Goal: Information Seeking & Learning: Learn about a topic

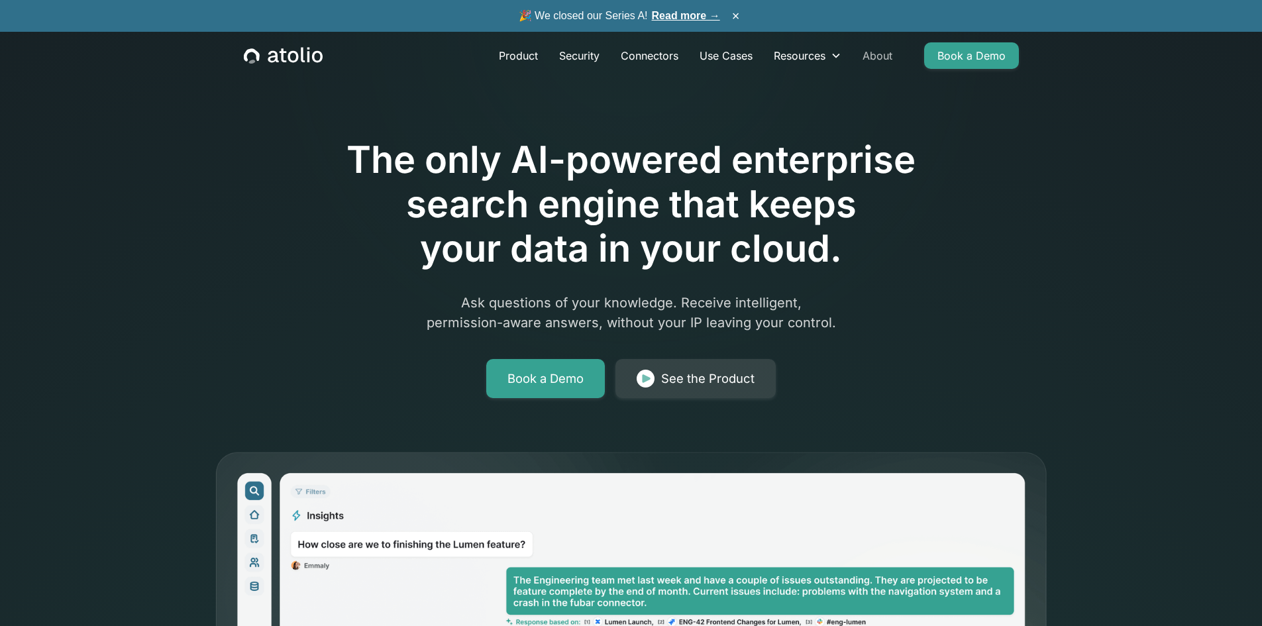
click at [883, 57] on link "About" at bounding box center [877, 55] width 51 height 26
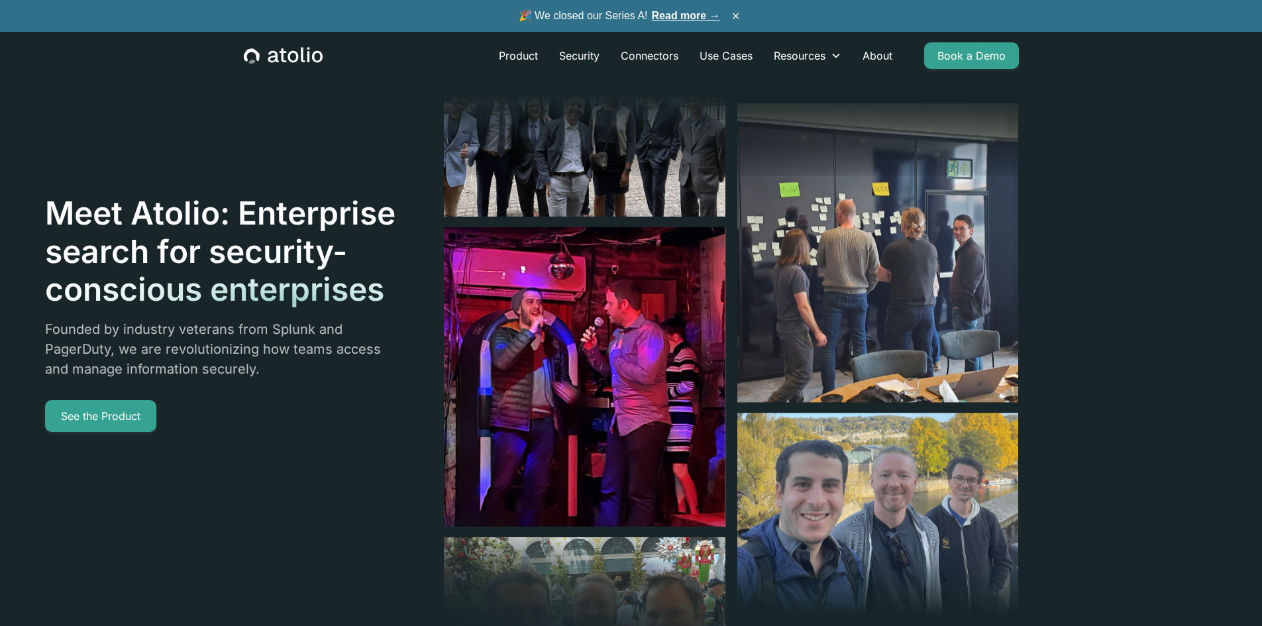
click at [187, 338] on p "Founded by industry veterans from Splunk and PagerDuty, we are revolutionizing …" at bounding box center [221, 349] width 352 height 60
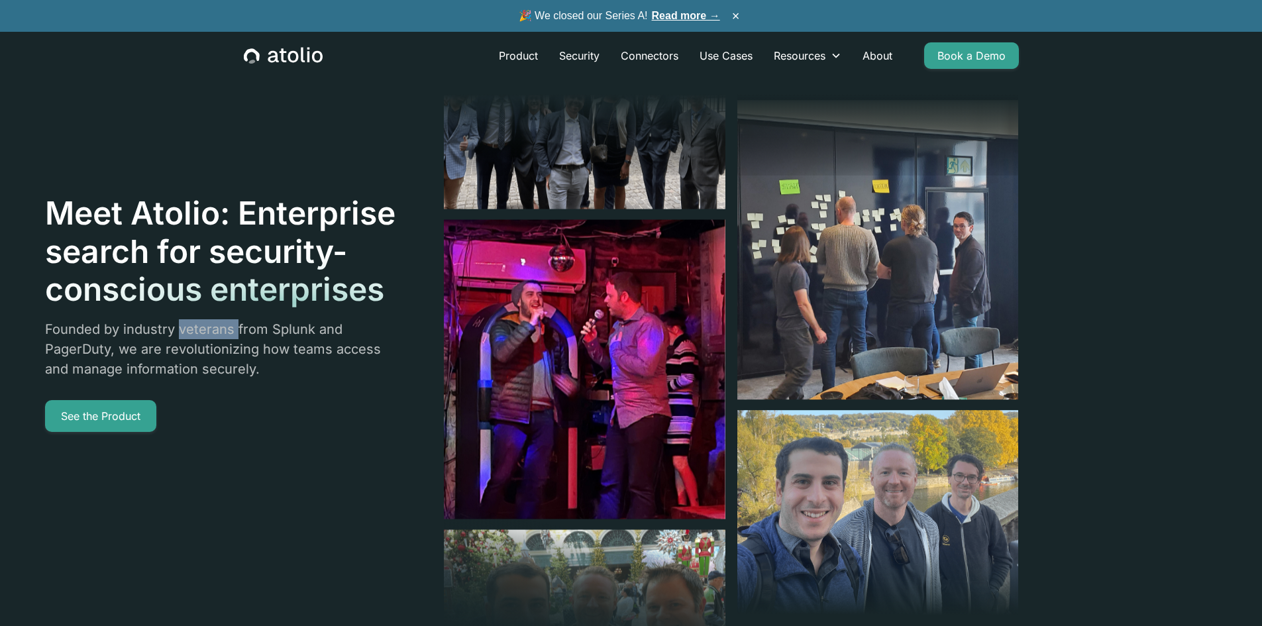
click at [187, 338] on p "Founded by industry veterans from Splunk and PagerDuty, we are revolutionizing …" at bounding box center [221, 349] width 352 height 60
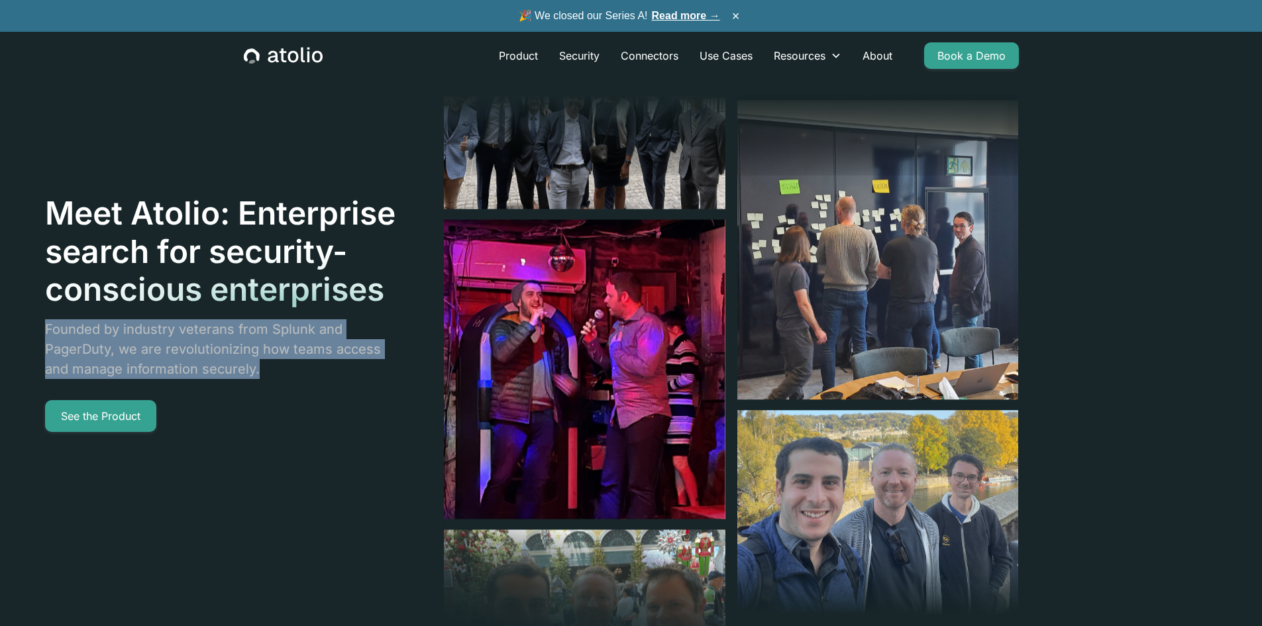
click at [187, 338] on p "Founded by industry veterans from Splunk and PagerDuty, we are revolutionizing …" at bounding box center [221, 349] width 352 height 60
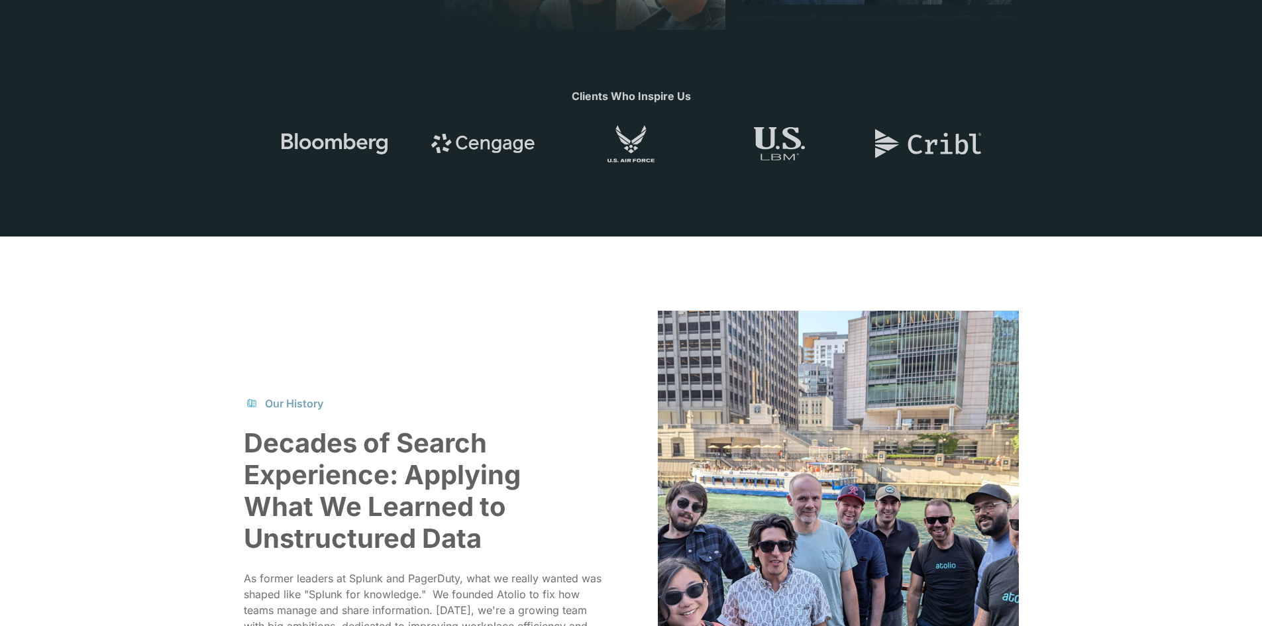
scroll to position [795, 0]
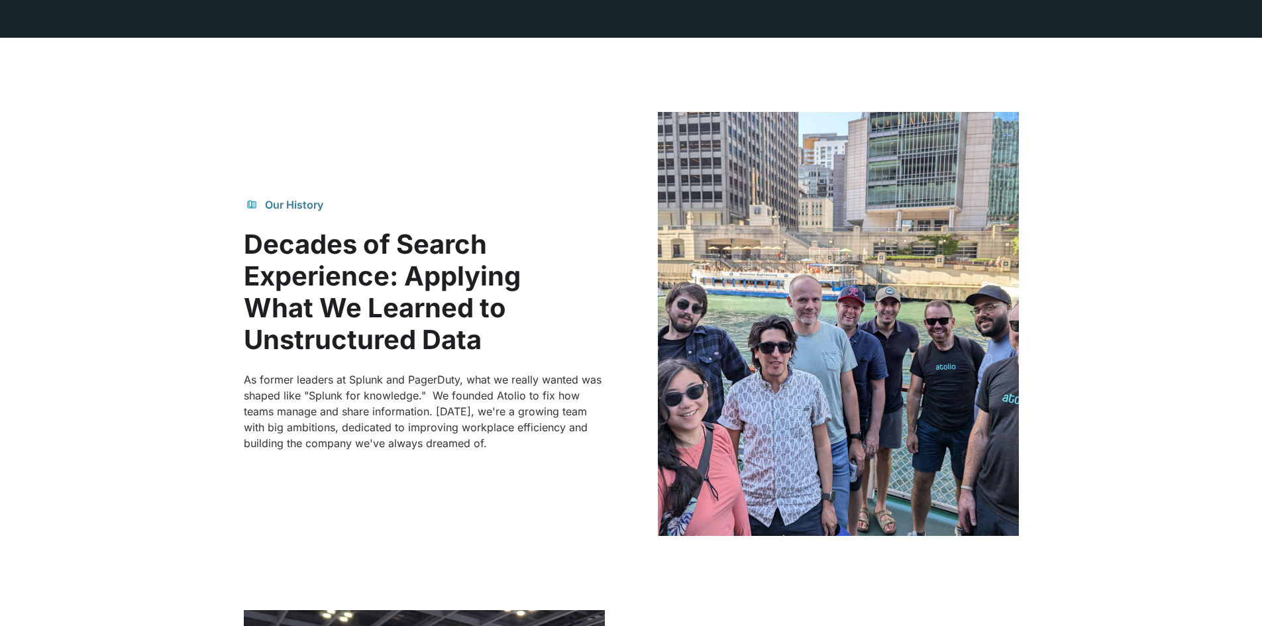
click at [333, 382] on p "As former leaders at Splunk and PagerDuty, what we really wanted was shaped lik…" at bounding box center [424, 411] width 361 height 79
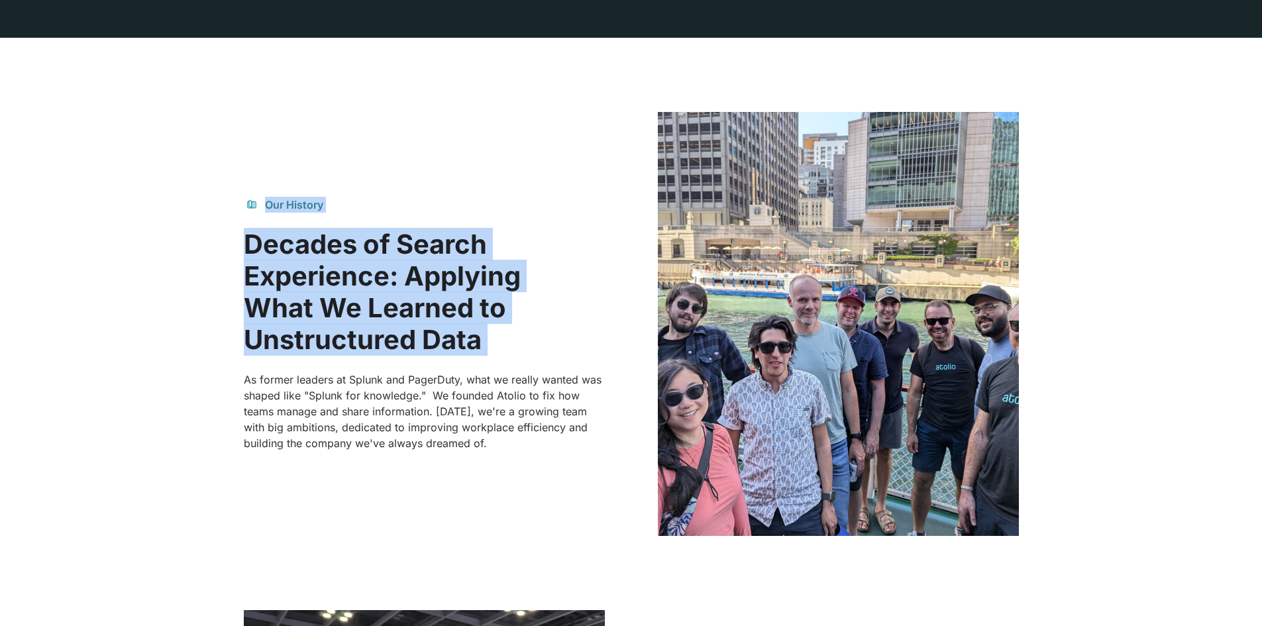
click at [333, 382] on p "As former leaders at Splunk and PagerDuty, what we really wanted was shaped lik…" at bounding box center [424, 411] width 361 height 79
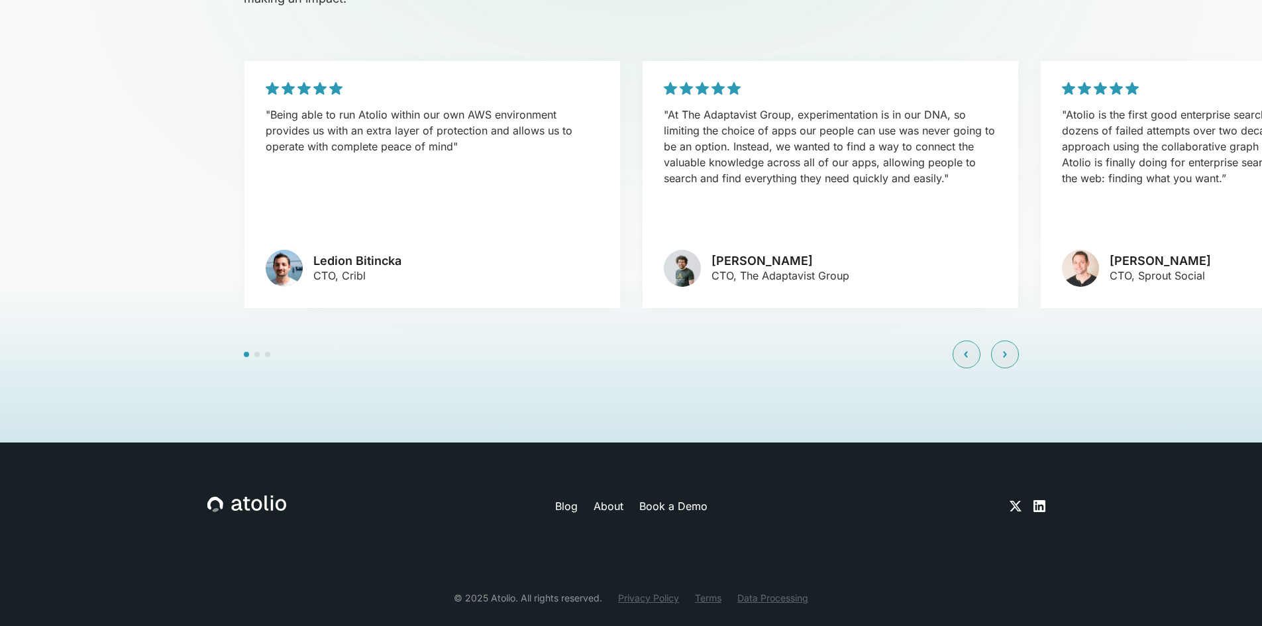
scroll to position [0, 0]
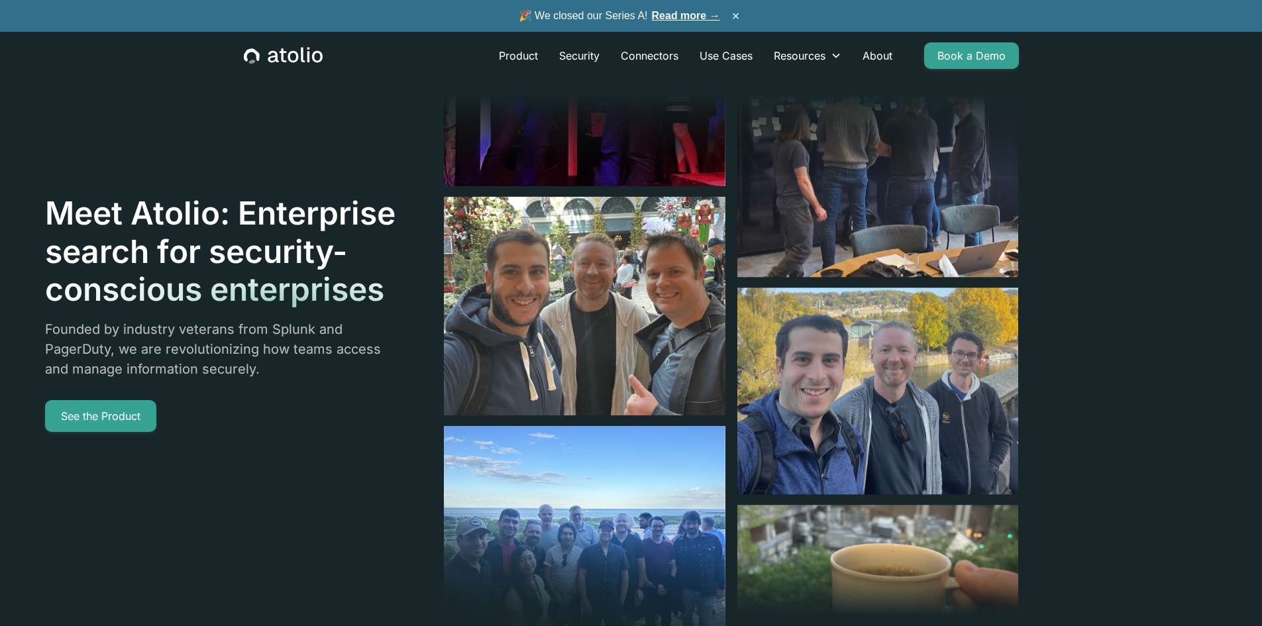
click at [221, 352] on p "Founded by industry veterans from Splunk and PagerDuty, we are revolutionizing …" at bounding box center [221, 349] width 352 height 60
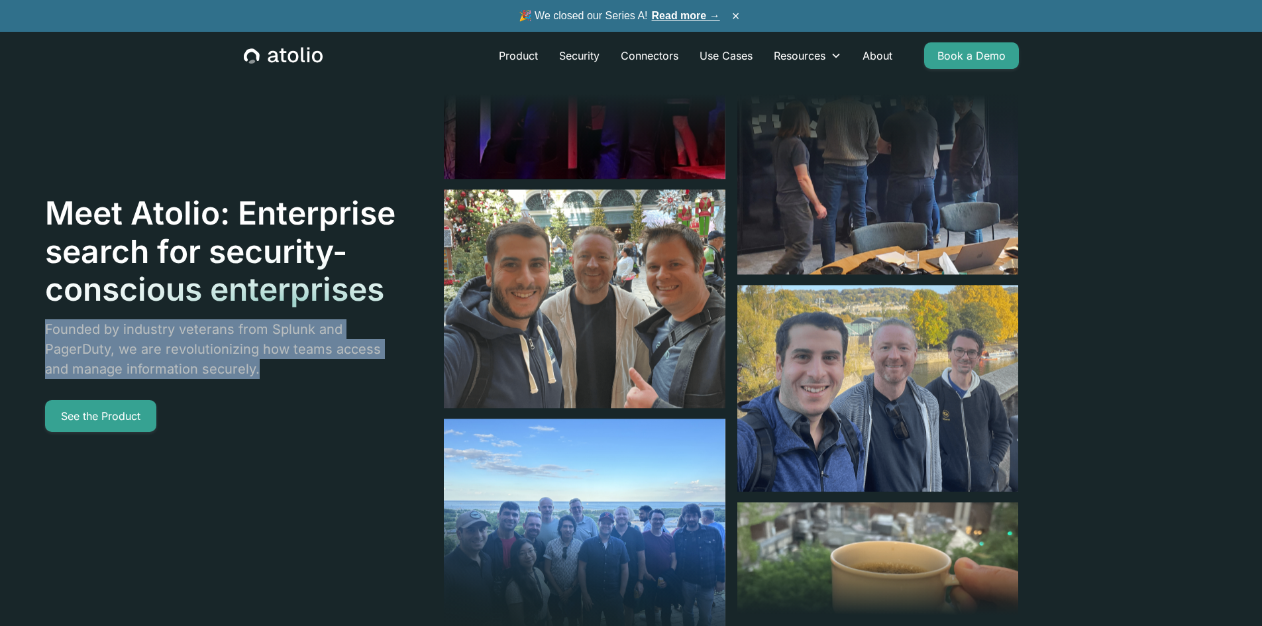
click at [221, 352] on p "Founded by industry veterans from Splunk and PagerDuty, we are revolutionizing …" at bounding box center [221, 349] width 352 height 60
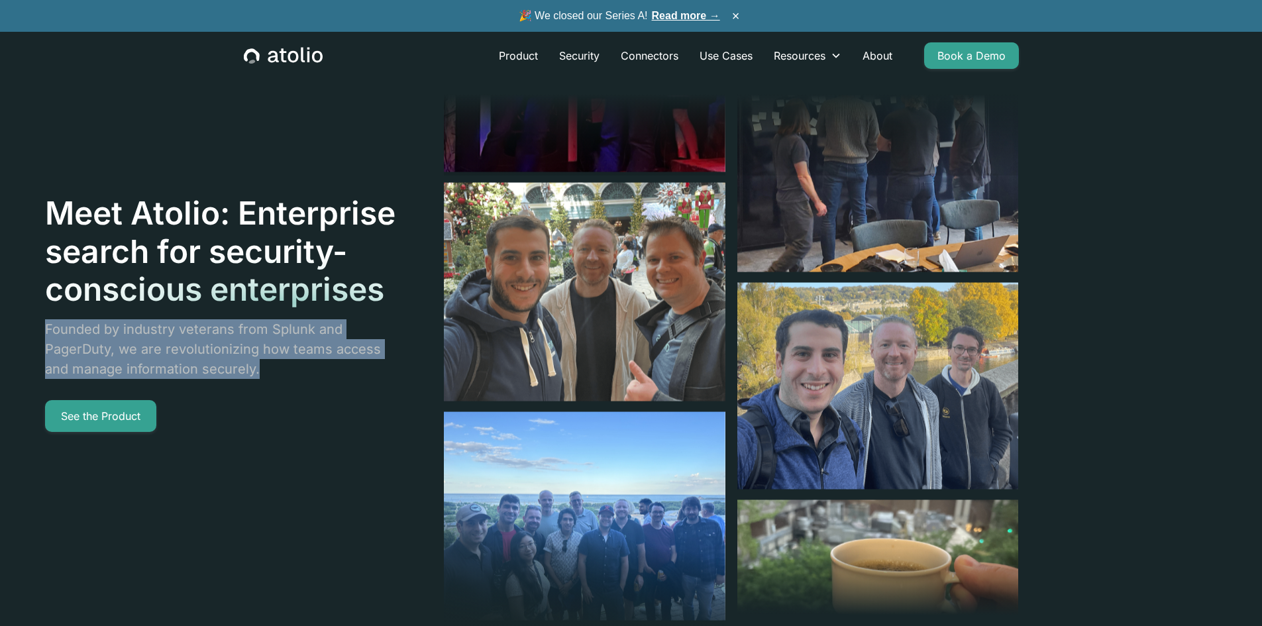
copy p "Founded by industry veterans from Splunk and PagerDuty, we are revolutionizing …"
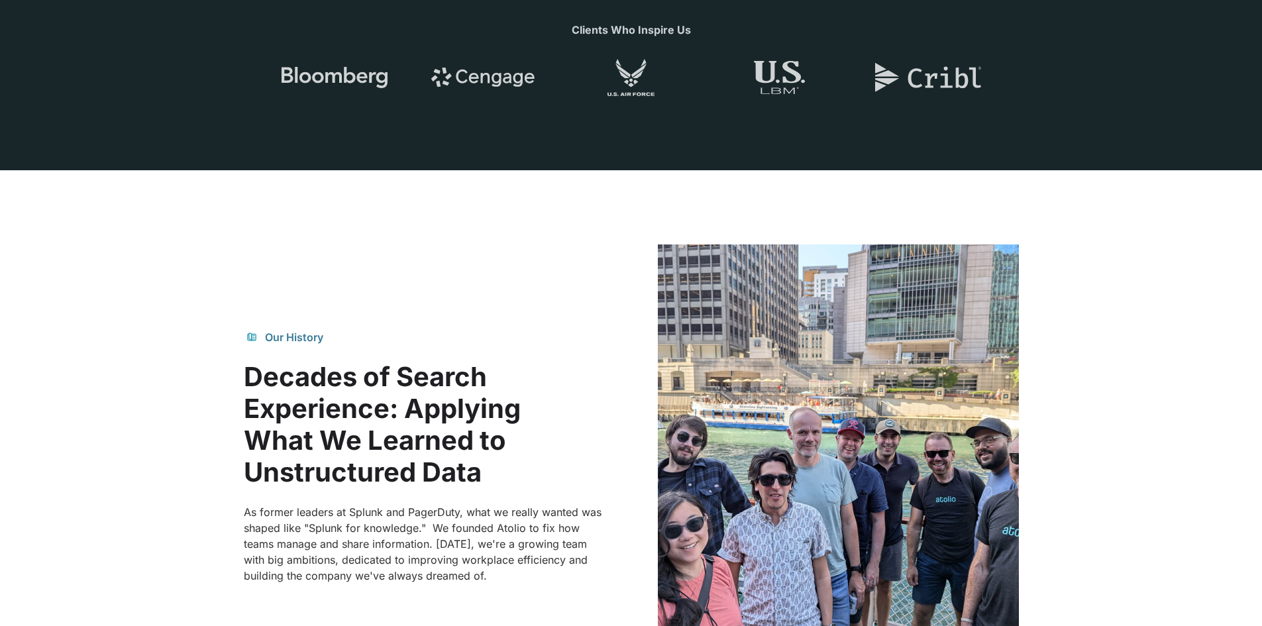
scroll to position [861, 0]
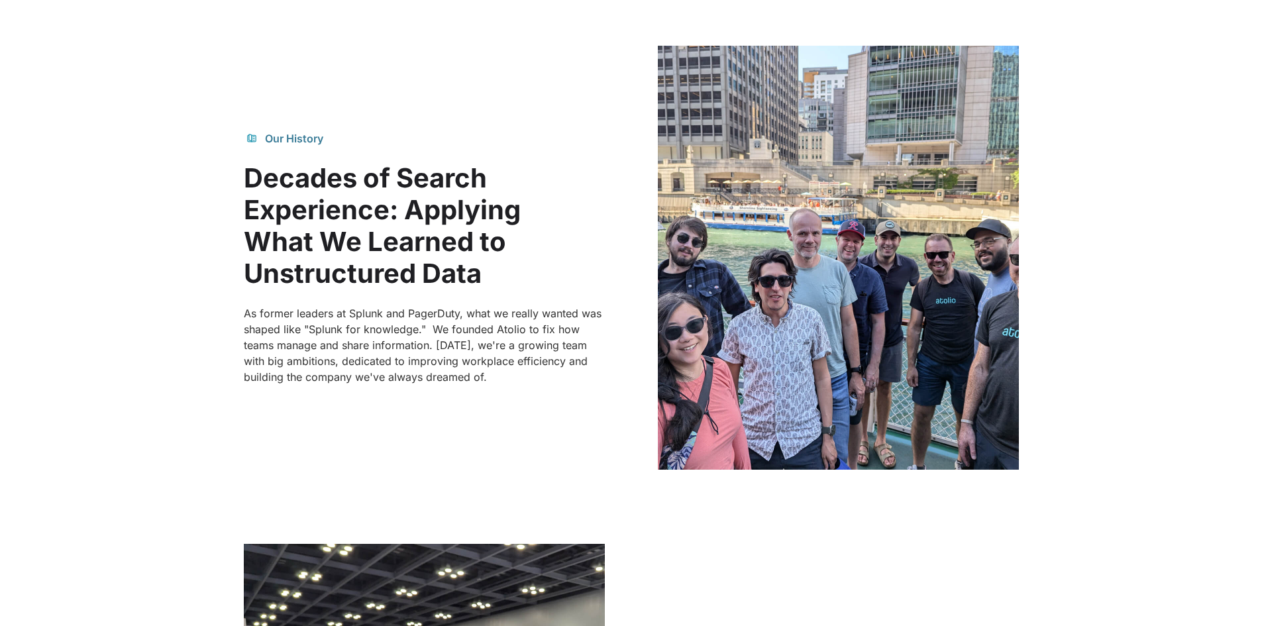
click at [382, 384] on p "As former leaders at Splunk and PagerDuty, what we really wanted was shaped lik…" at bounding box center [424, 344] width 361 height 79
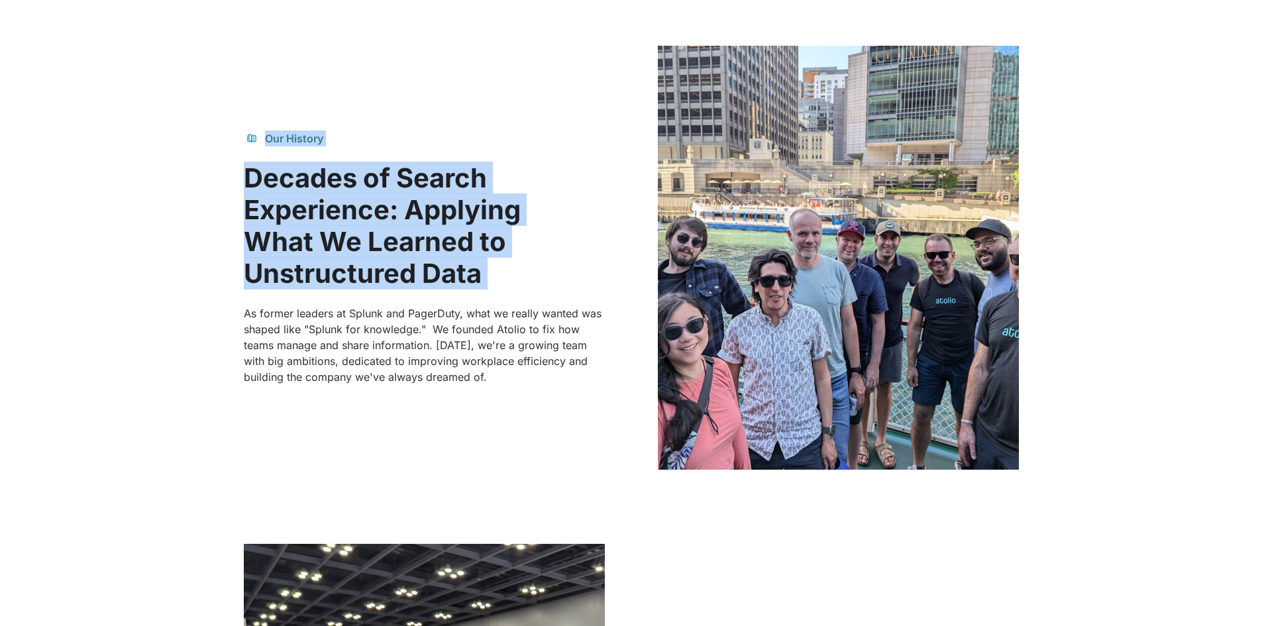
click at [382, 384] on p "As former leaders at Splunk and PagerDuty, what we really wanted was shaped lik…" at bounding box center [424, 344] width 361 height 79
copy div "Our History Decades of Search Experience: Applying What We Learned to Unstructu…"
